Goal: Communication & Community: Connect with others

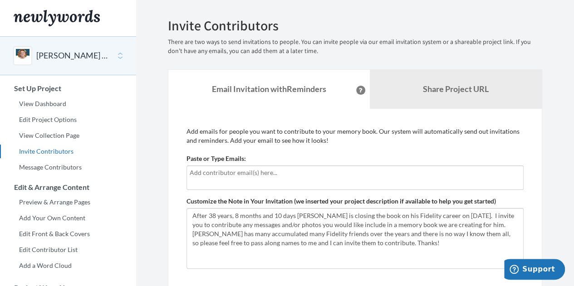
click at [242, 176] on input "text" at bounding box center [355, 173] width 331 height 10
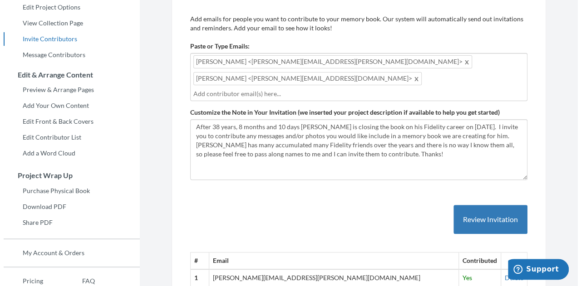
scroll to position [182, 0]
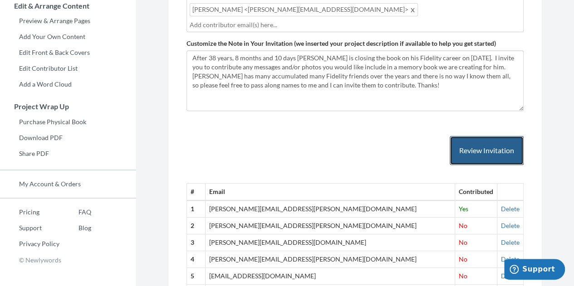
click at [494, 136] on button "Review Invitation" at bounding box center [487, 150] width 74 height 29
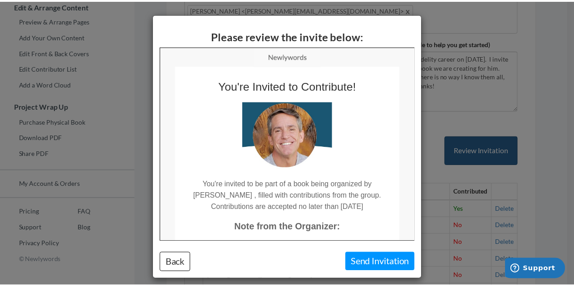
scroll to position [0, 0]
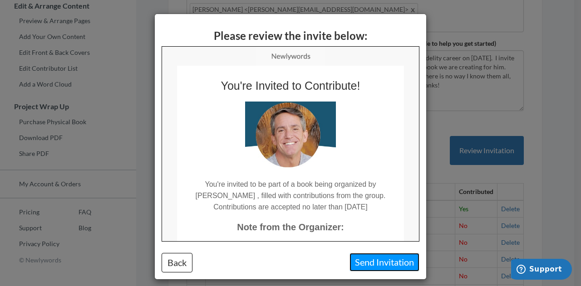
click at [371, 262] on button "Send Invitation" at bounding box center [384, 262] width 70 height 19
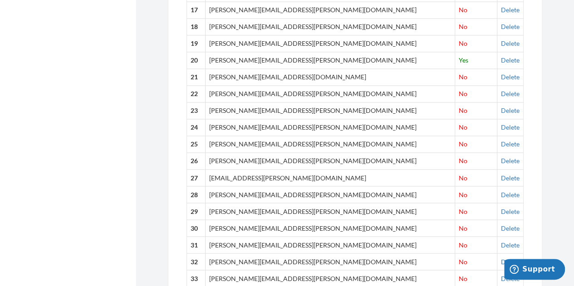
scroll to position [693, 0]
click at [501, 23] on link "Delete" at bounding box center [510, 27] width 19 height 8
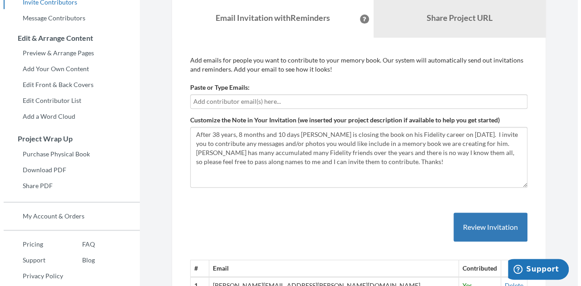
scroll to position [103, 0]
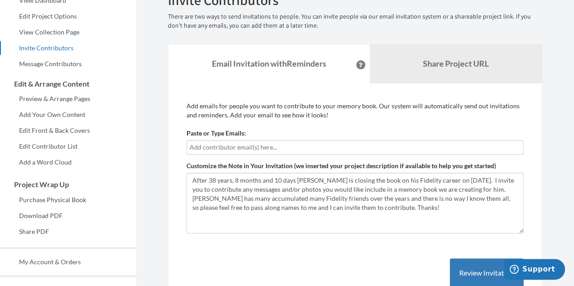
click at [215, 147] on input "text" at bounding box center [355, 148] width 331 height 10
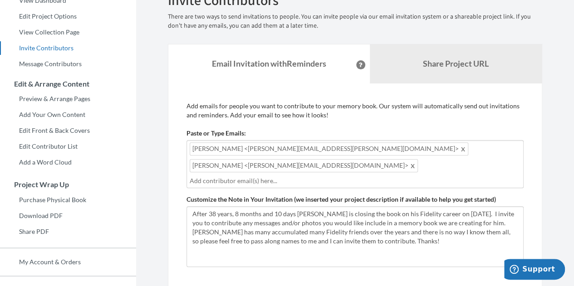
click at [215, 147] on span "[PERSON_NAME] <[PERSON_NAME][EMAIL_ADDRESS][PERSON_NAME][DOMAIN_NAME]>" at bounding box center [329, 149] width 279 height 13
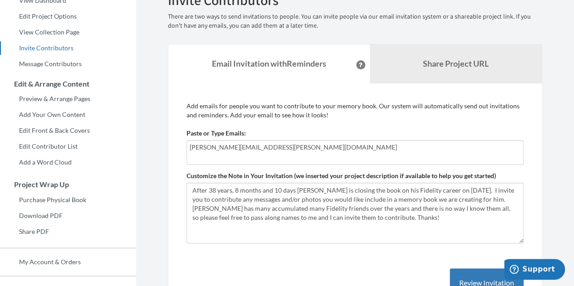
type input "[PERSON_NAME][EMAIL_ADDRESS][PERSON_NAME][DOMAIN_NAME]"
click at [348, 152] on div "[PERSON_NAME][EMAIL_ADDRESS][PERSON_NAME][DOMAIN_NAME]" at bounding box center [355, 152] width 337 height 25
click at [231, 156] on div "[PERSON_NAME][EMAIL_ADDRESS][PERSON_NAME][DOMAIN_NAME]" at bounding box center [355, 152] width 337 height 25
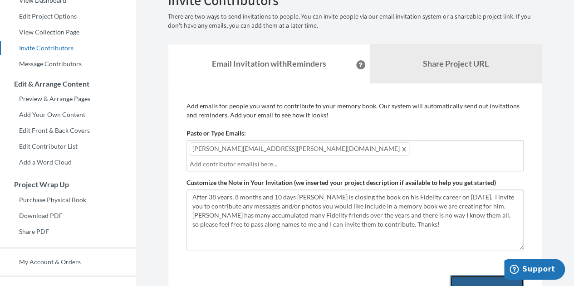
click at [482, 275] on button "Review Invitation" at bounding box center [487, 289] width 74 height 29
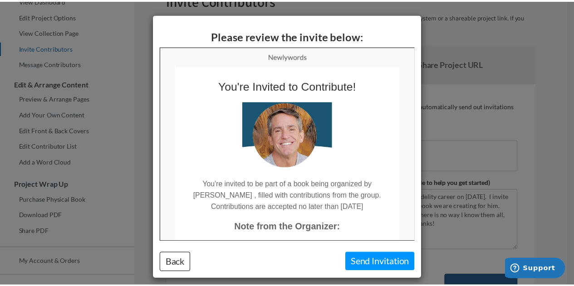
scroll to position [0, 0]
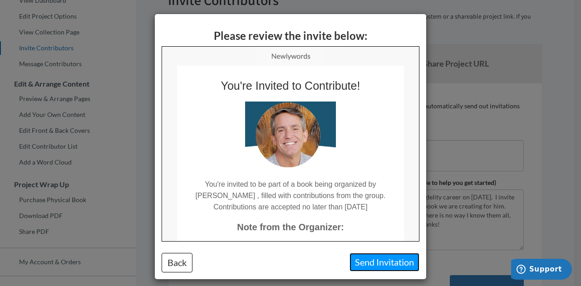
click at [367, 262] on button "Send Invitation" at bounding box center [384, 262] width 70 height 19
